Goal: Navigation & Orientation: Find specific page/section

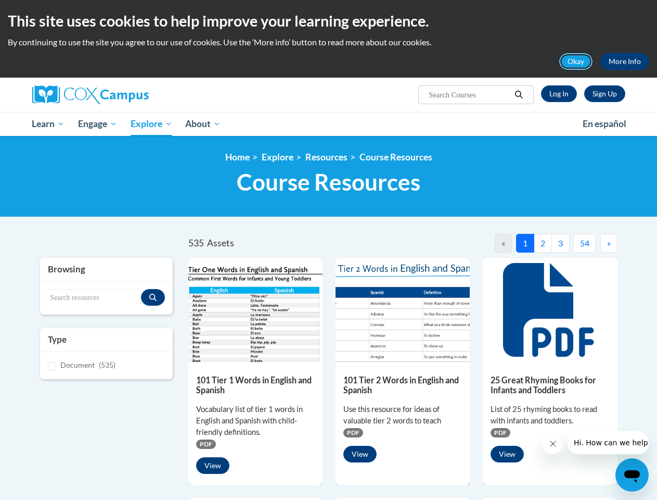
click at [577, 61] on button "Okay" at bounding box center [575, 61] width 33 height 17
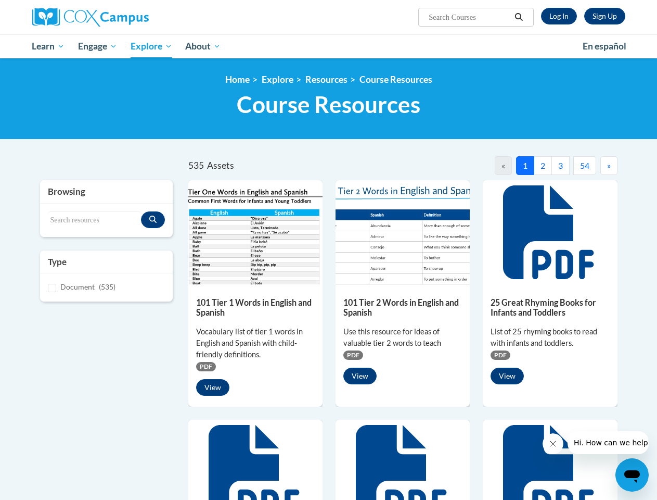
click at [519, 95] on h1 "Course Resources Resource Library" at bounding box center [328, 105] width 593 height 28
click at [98, 124] on div "<en>Home</en><fr>Accueil</fr><de>Zuhause</de><it>Casa</it><es>Casa</es><pt>Casa…" at bounding box center [328, 98] width 657 height 81
click at [152, 124] on div "<en>Home</en><fr>Accueil</fr><de>Zuhause</de><it>Casa</it><es>Casa</es><pt>Casa…" at bounding box center [328, 98] width 657 height 81
click at [502, 243] on div at bounding box center [550, 232] width 134 height 104
click at [555, 243] on icon at bounding box center [550, 232] width 94 height 94
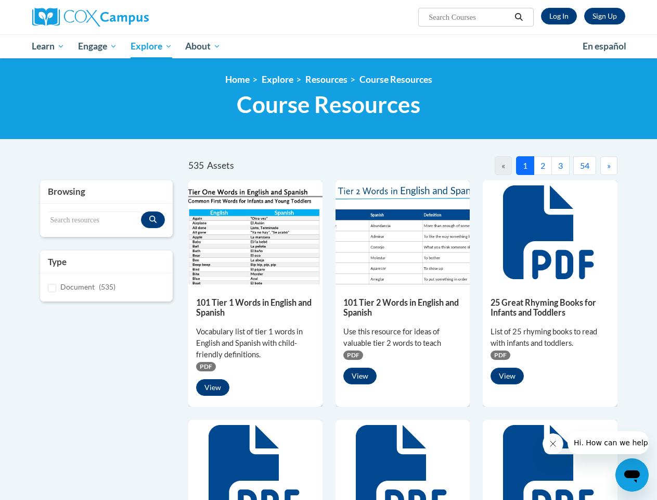
click at [608, 243] on div at bounding box center [550, 232] width 134 height 104
click at [553, 443] on icon "Close message from company" at bounding box center [552, 443] width 5 height 5
click at [608, 442] on span "Hi. How can we help?" at bounding box center [612, 442] width 78 height 8
